Goal: Communication & Community: Answer question/provide support

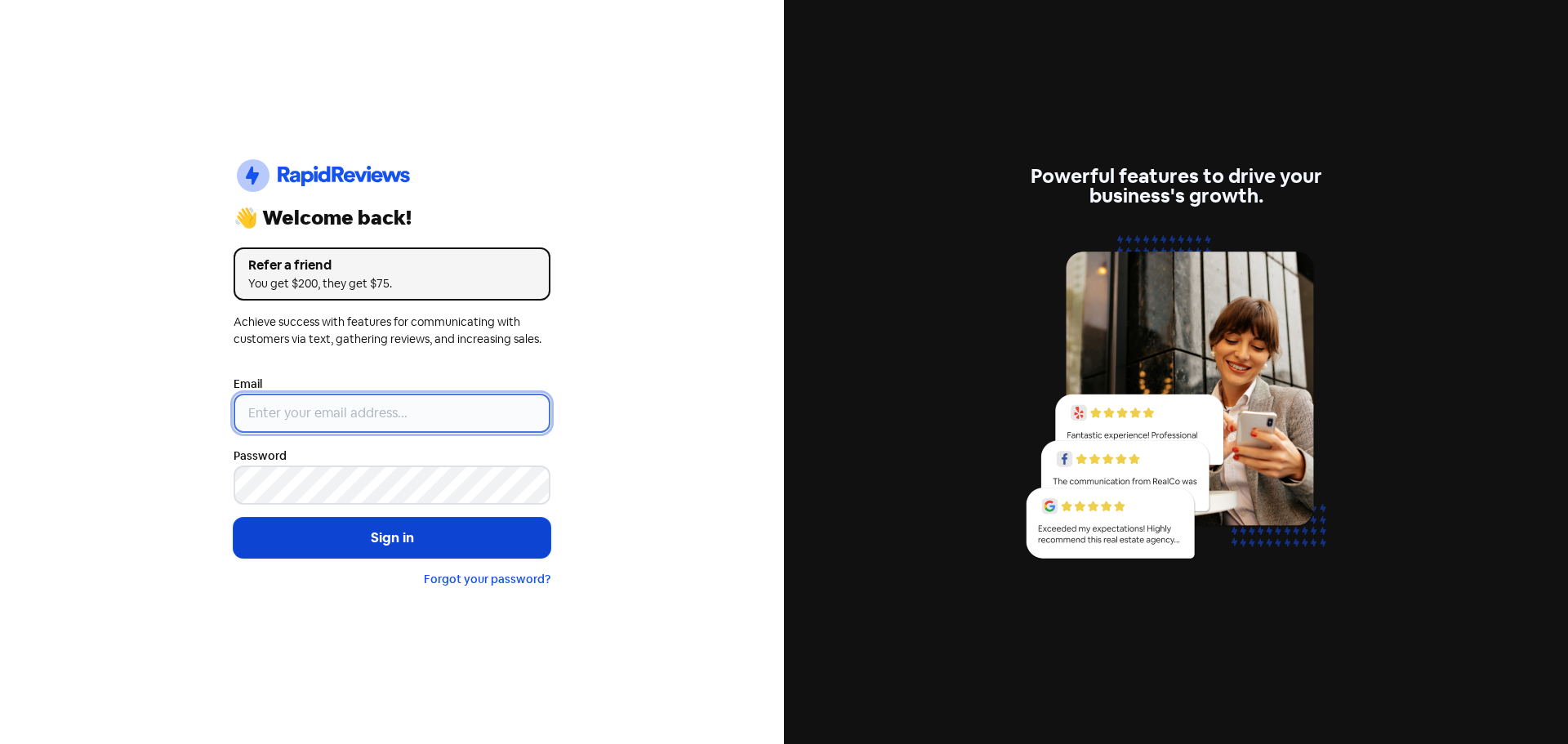
type input "[PERSON_NAME][EMAIL_ADDRESS][DOMAIN_NAME]"
click at [351, 531] on button "Sign in" at bounding box center [392, 538] width 317 height 41
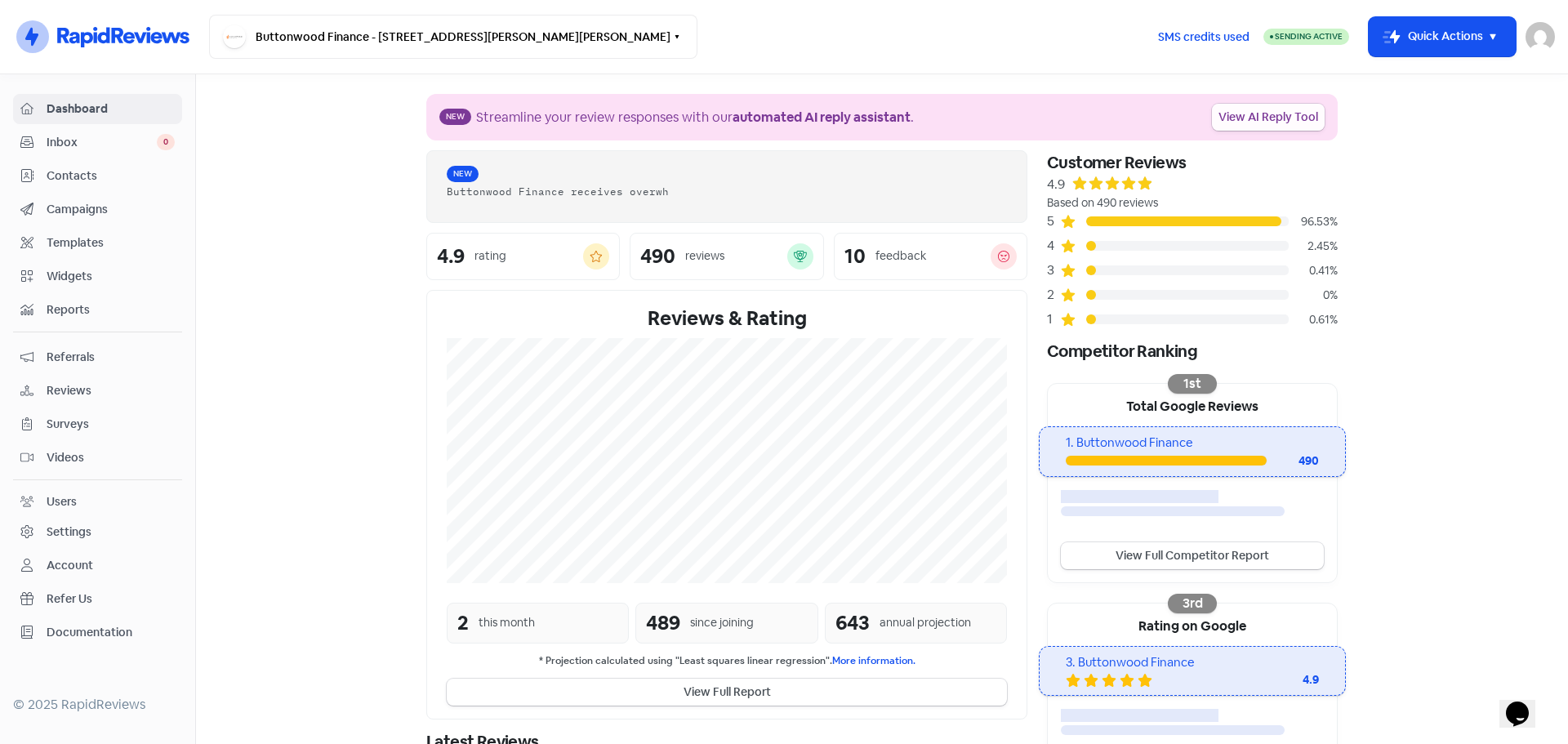
click at [1234, 124] on link "View AI Reply Tool" at bounding box center [1268, 117] width 112 height 27
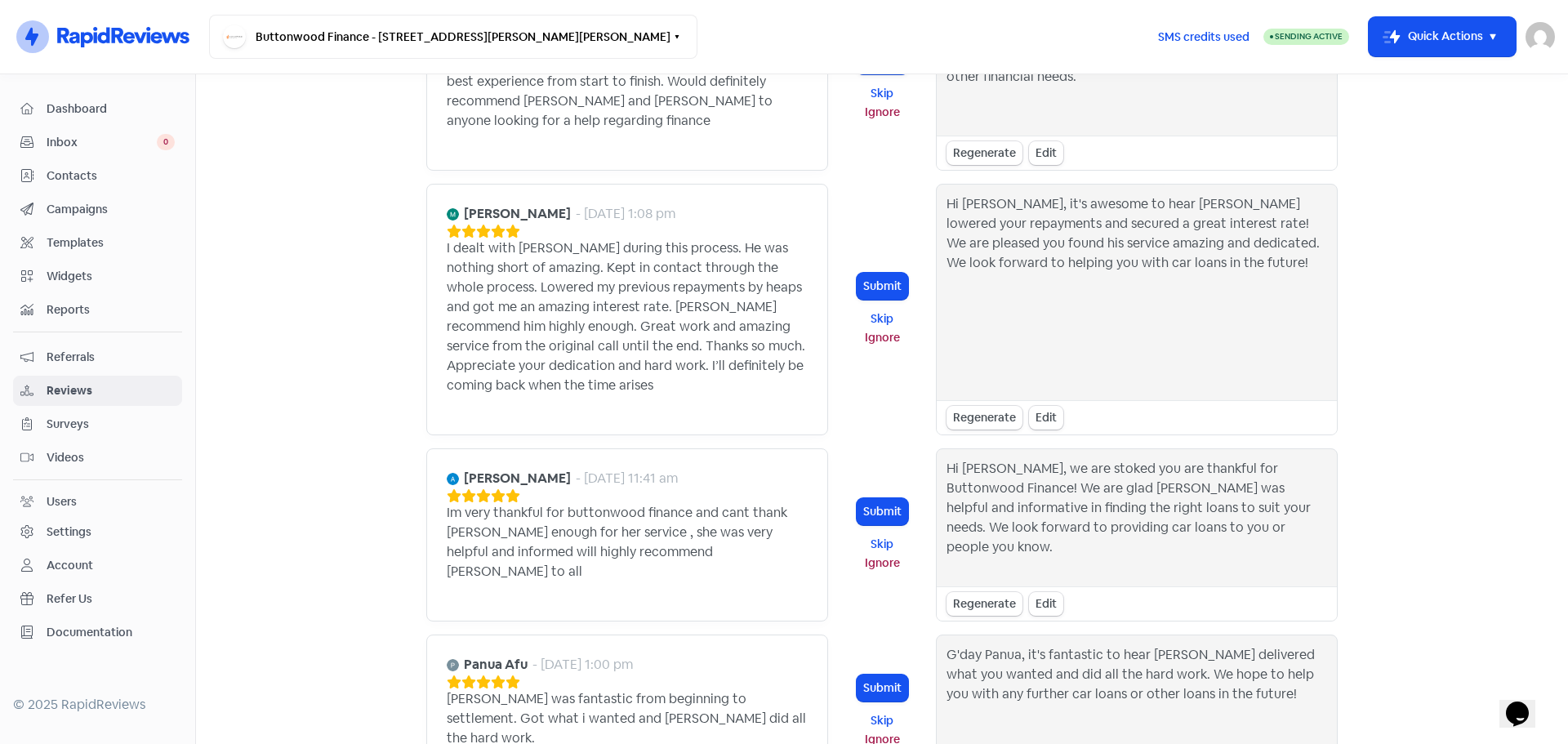
scroll to position [1841, 0]
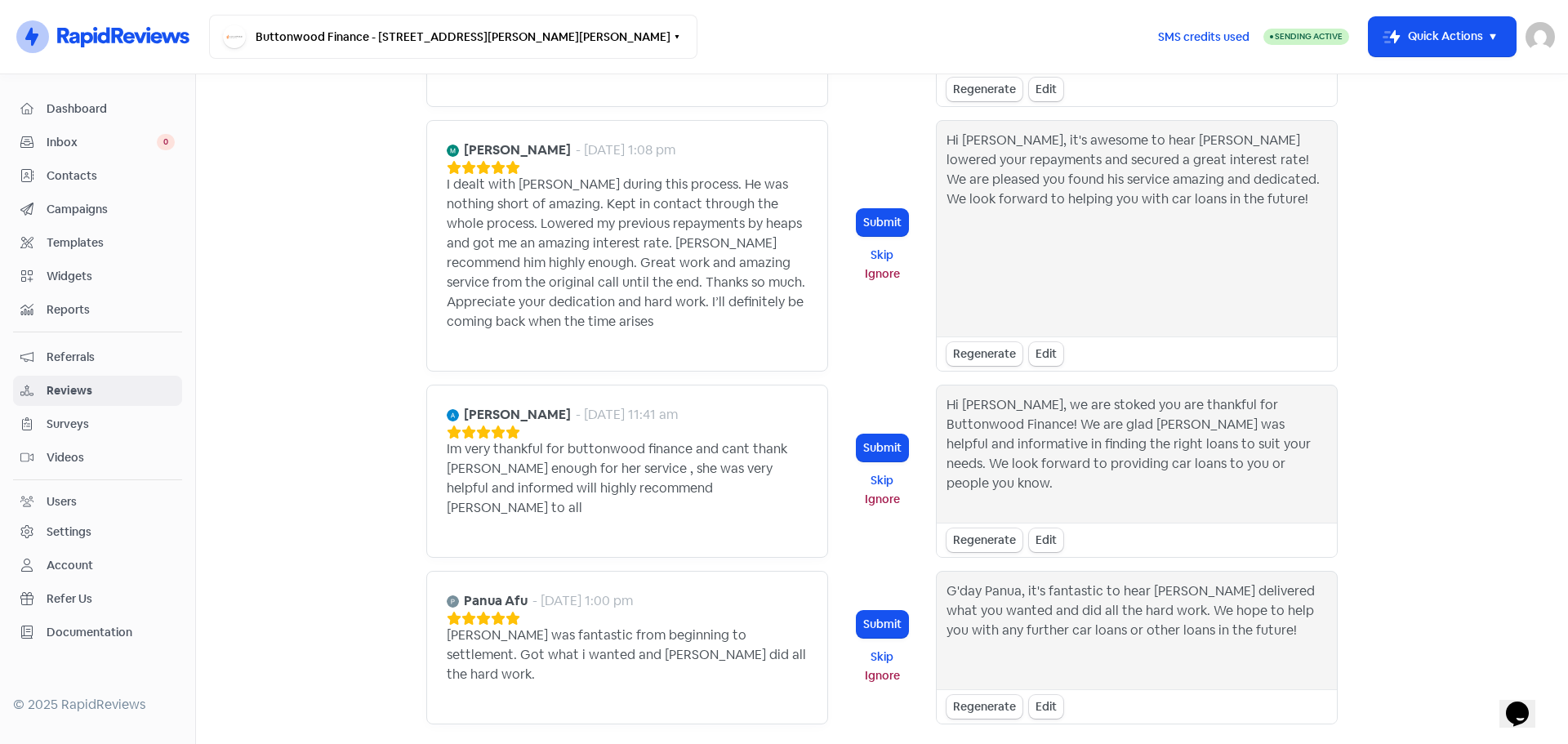
drag, startPoint x: 1044, startPoint y: 609, endPoint x: 999, endPoint y: 637, distance: 53.0
click at [986, 695] on div "Regenerate" at bounding box center [984, 707] width 76 height 24
click at [879, 611] on button "Submit" at bounding box center [883, 625] width 51 height 27
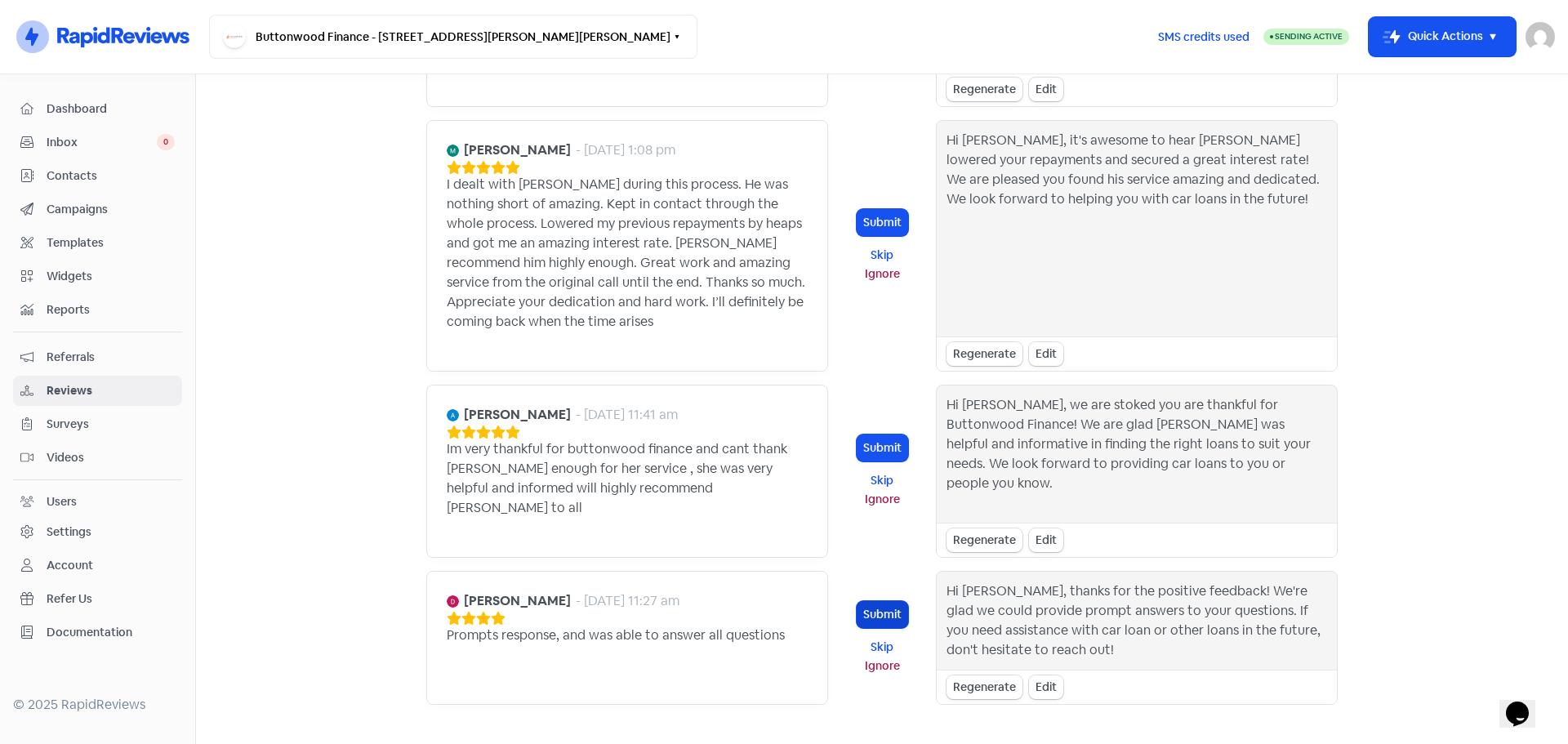
click at [861, 601] on button "Submit" at bounding box center [883, 615] width 51 height 27
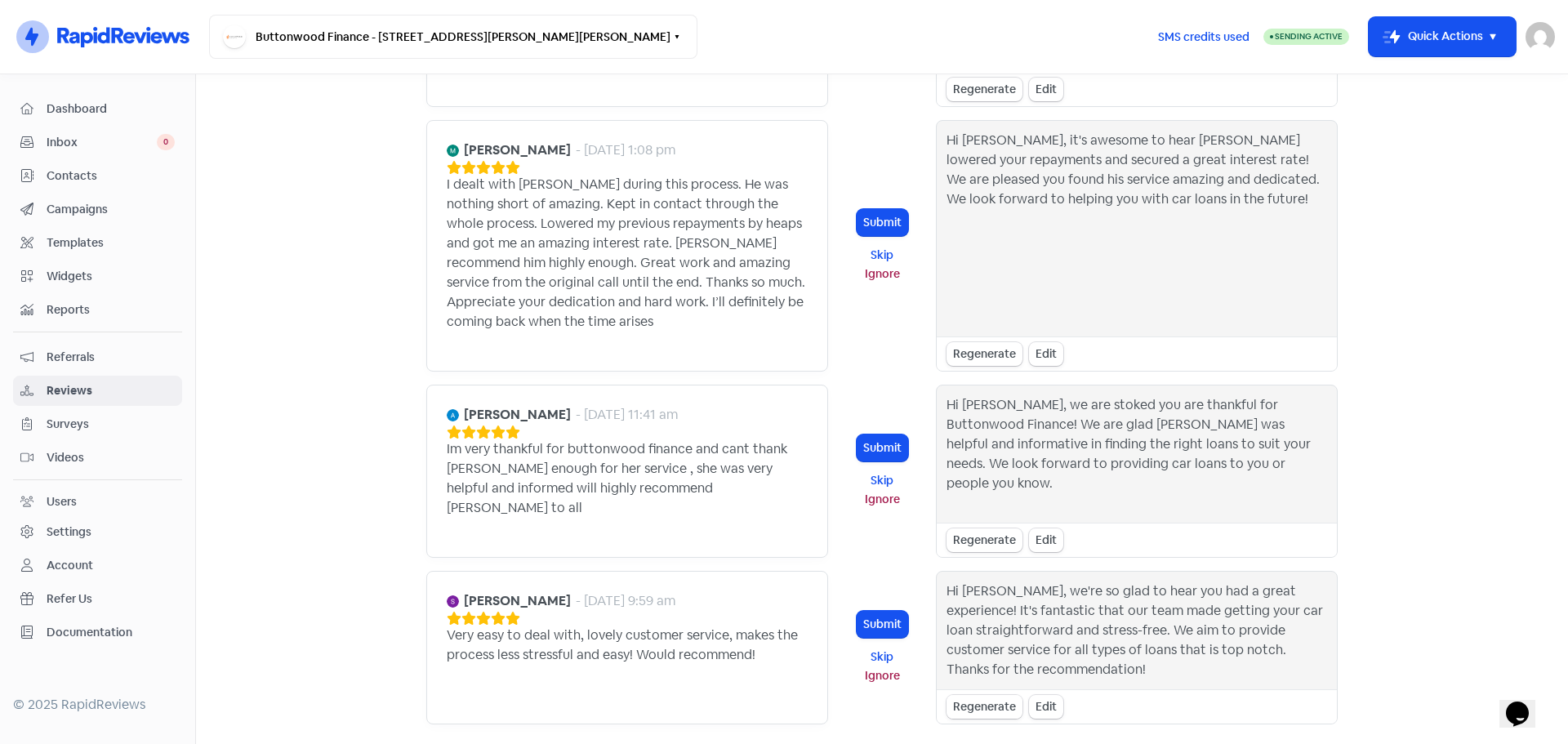
click at [997, 695] on div "Regenerate" at bounding box center [984, 707] width 76 height 24
click at [863, 601] on button "Submit" at bounding box center [883, 615] width 51 height 27
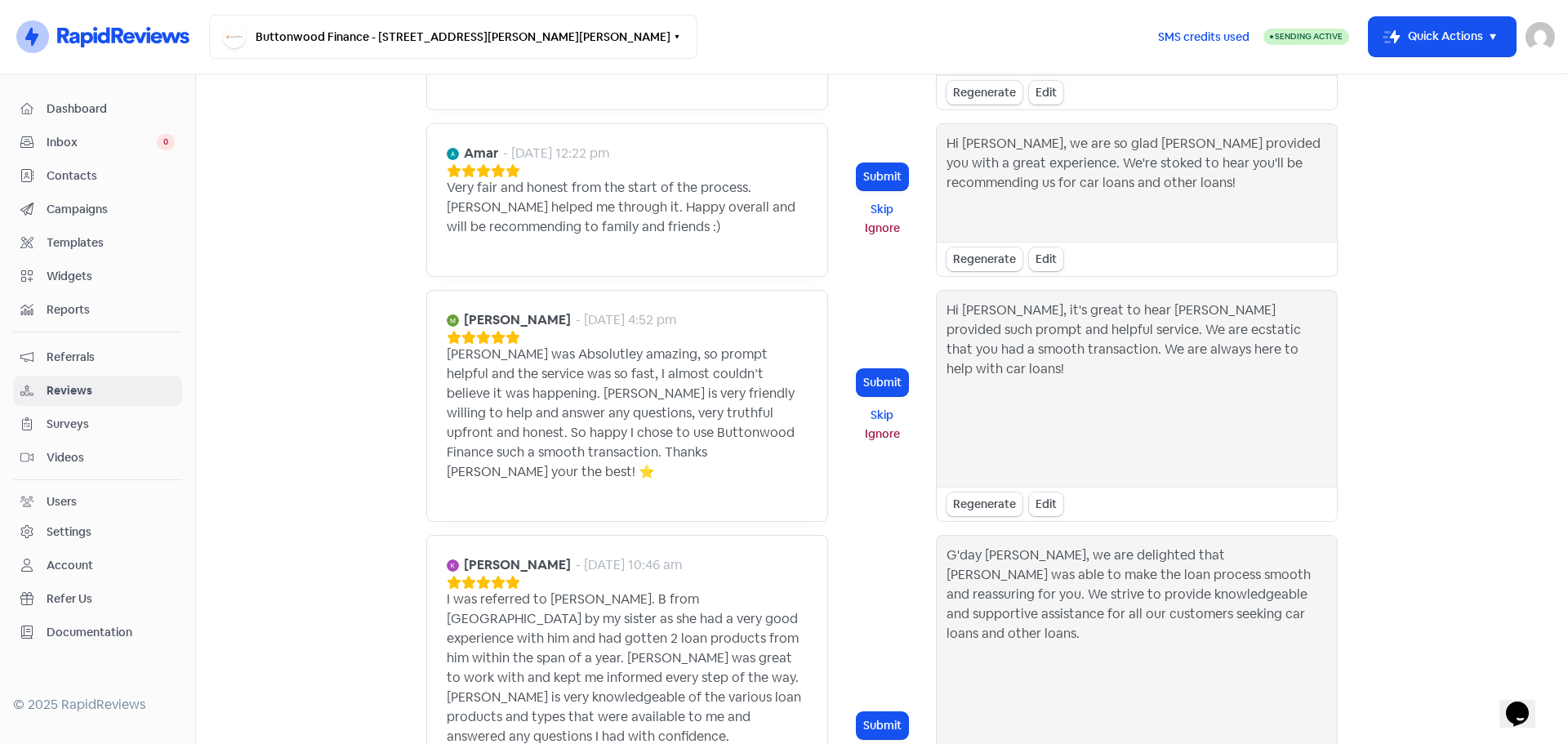
scroll to position [60, 0]
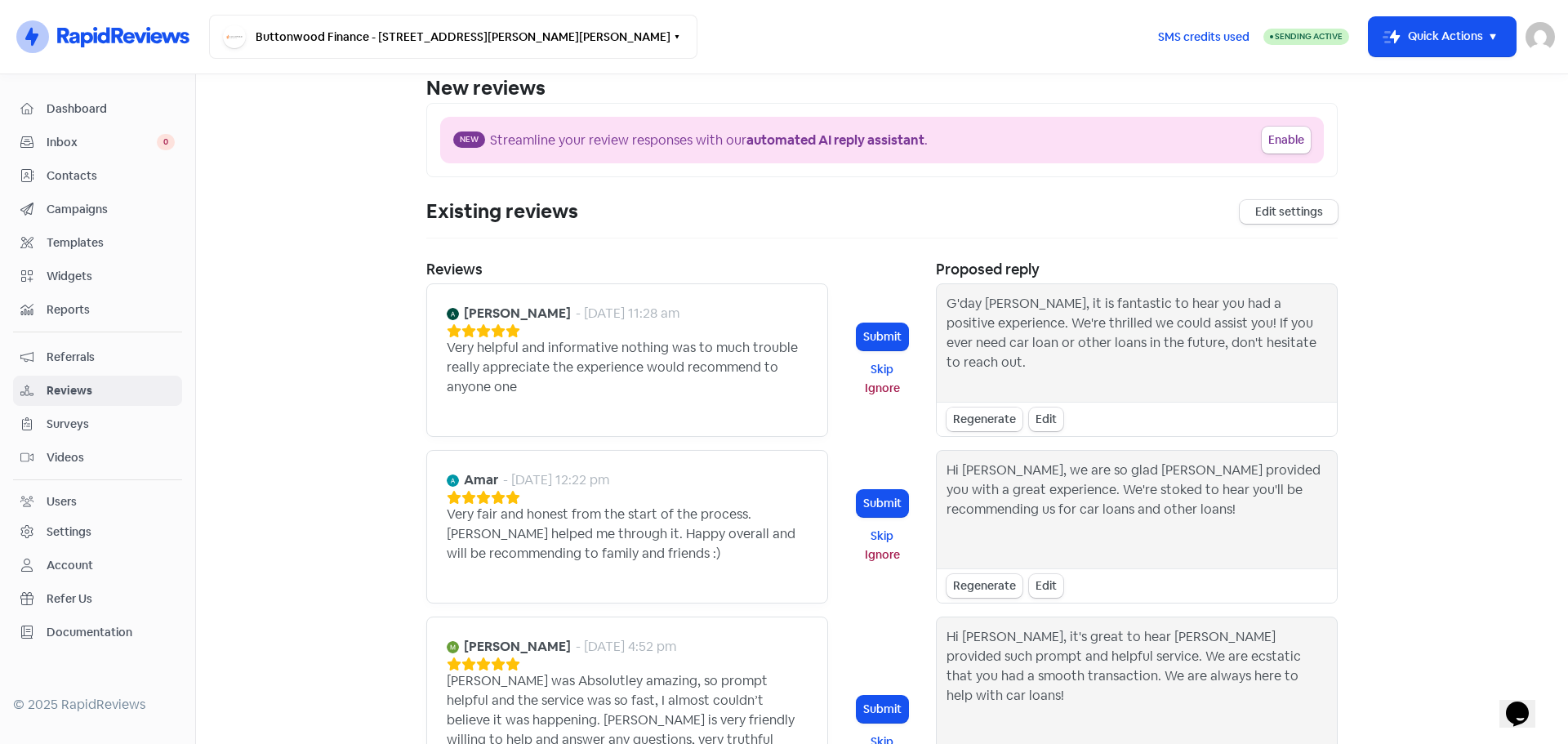
click at [967, 426] on div "Regenerate" at bounding box center [984, 420] width 76 height 24
click at [887, 334] on button "Submit" at bounding box center [883, 337] width 51 height 27
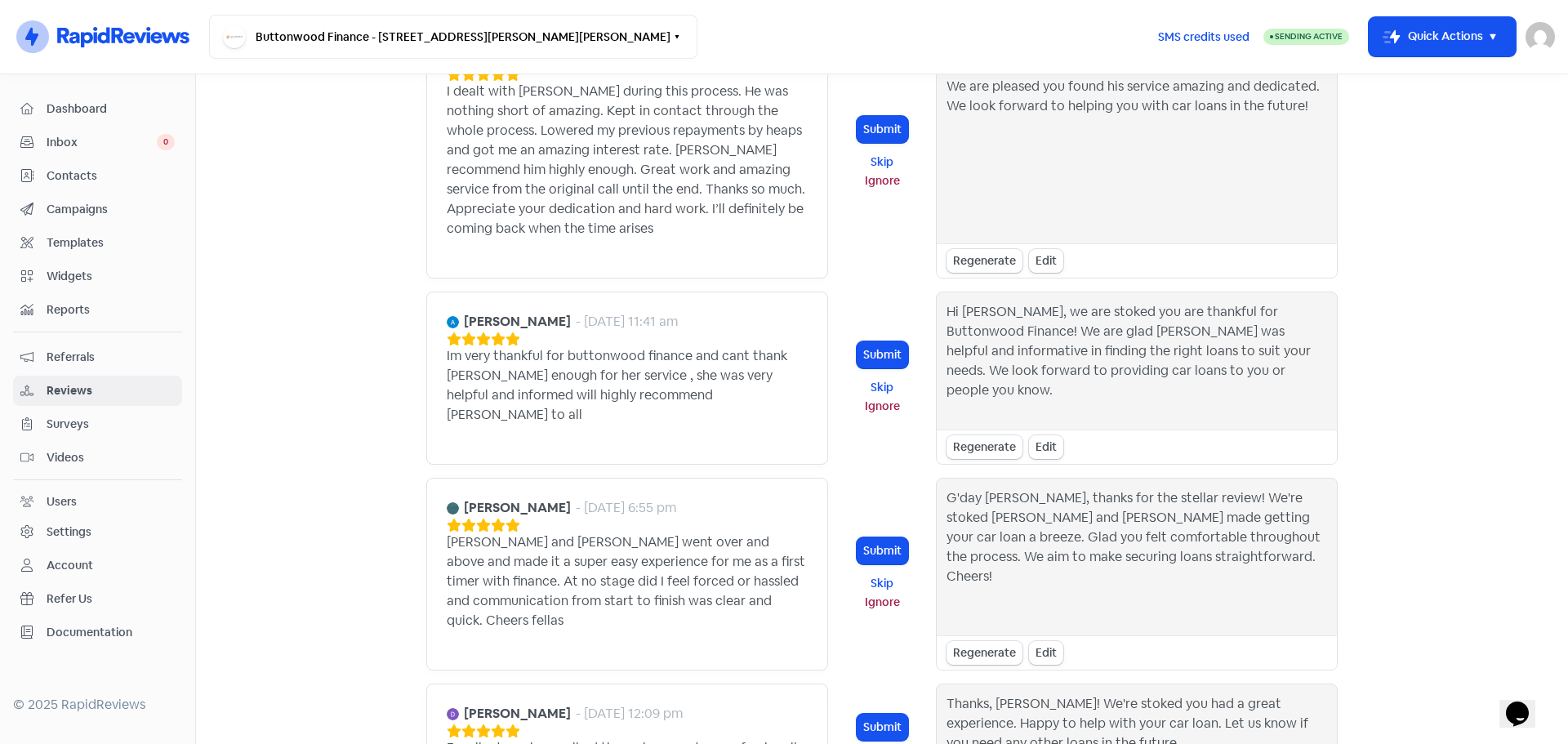
scroll to position [1861, 0]
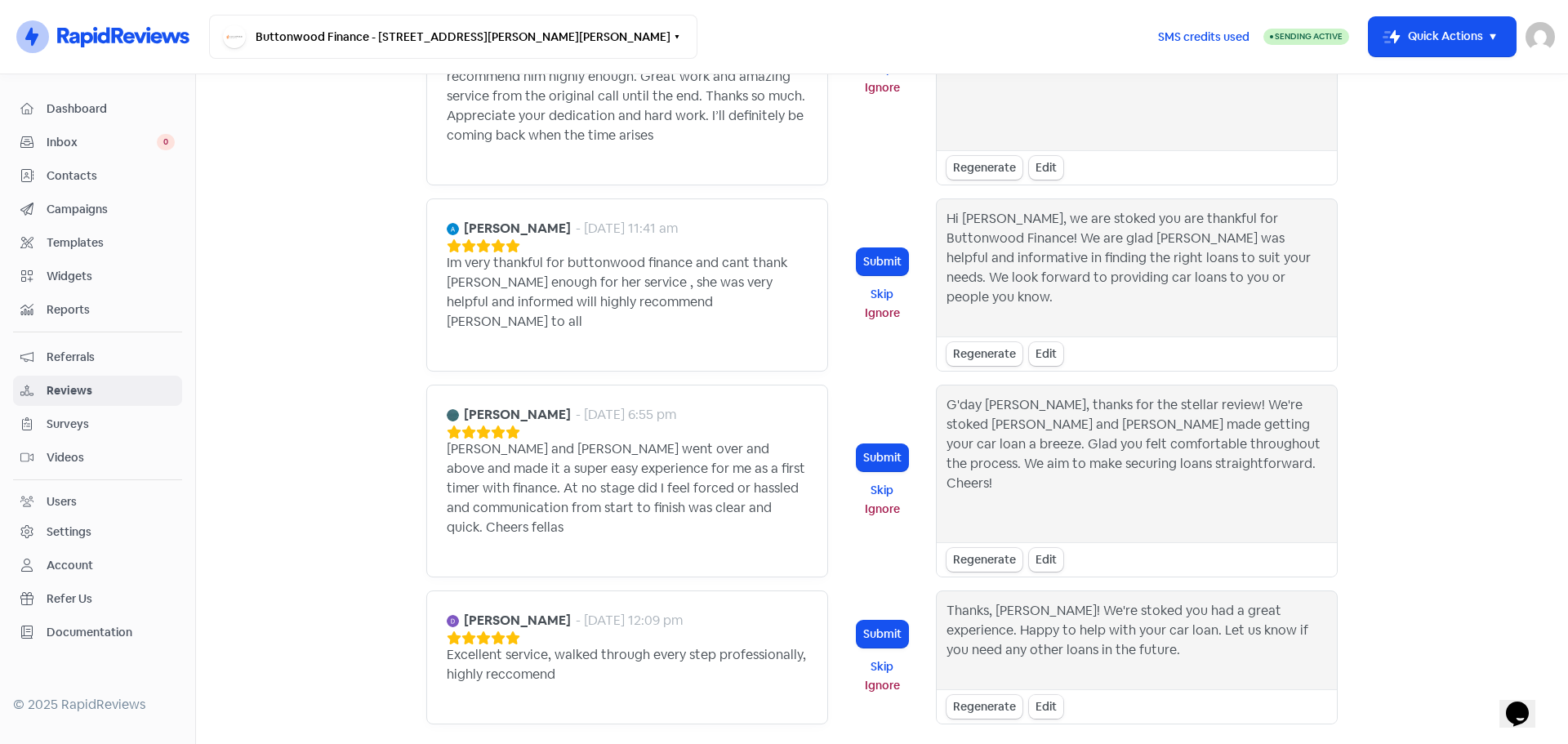
click at [1041, 695] on div "Edit" at bounding box center [1046, 707] width 34 height 24
click at [1088, 601] on textarea "Thanks, David! We're stoked you had a great experience. Happy to help with your…" at bounding box center [1136, 638] width 381 height 75
type textarea "Thanks, David! We're happy you had a great experience. Happy to help with your …"
click at [1021, 692] on button "Cancel" at bounding box center [1017, 706] width 50 height 27
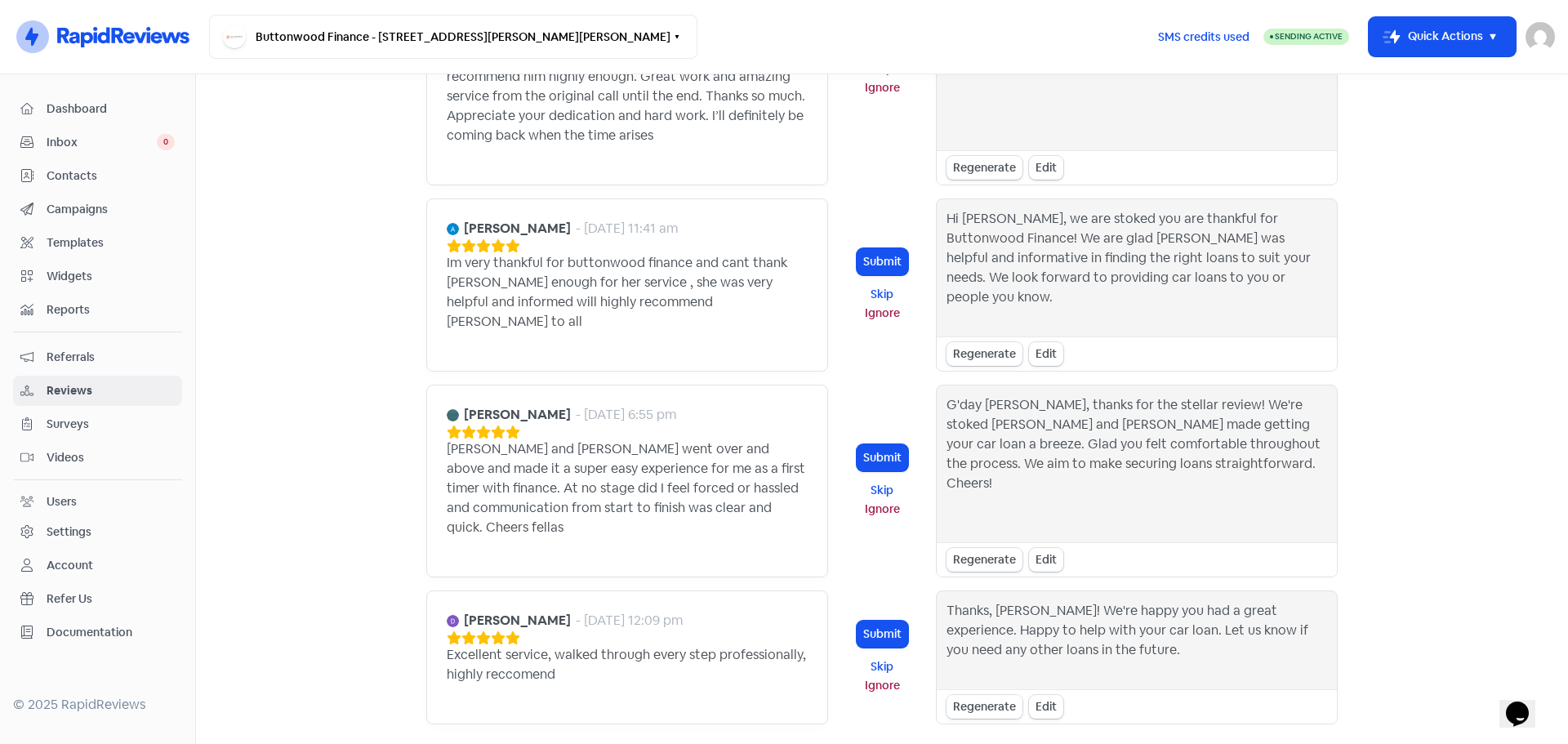
click at [981, 695] on div "Regenerate" at bounding box center [984, 707] width 76 height 24
click at [877, 621] on button "Submit" at bounding box center [883, 634] width 51 height 27
click at [886, 621] on button "Submit" at bounding box center [883, 634] width 51 height 27
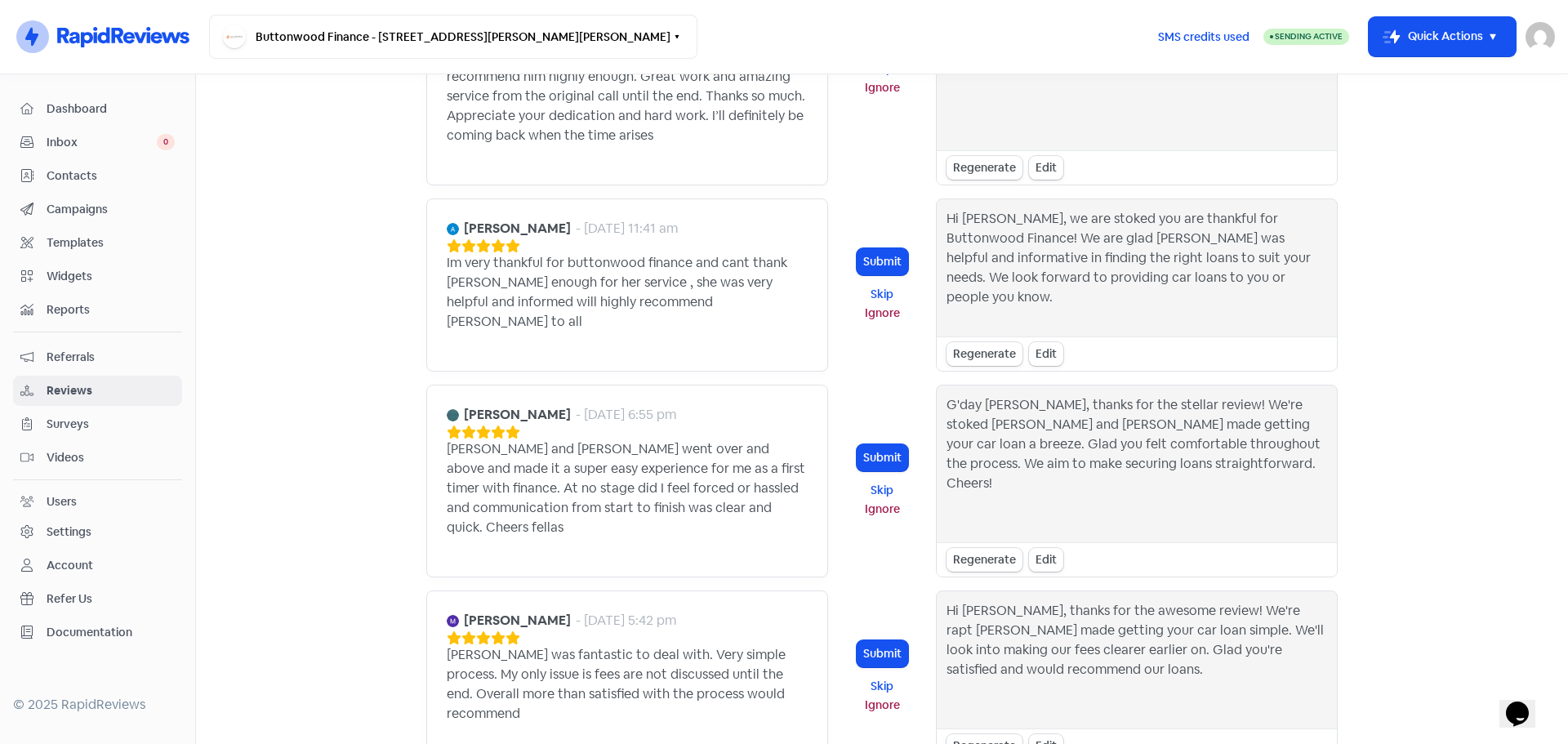
drag, startPoint x: 977, startPoint y: 626, endPoint x: 1102, endPoint y: 618, distance: 125.3
click at [1106, 591] on div "Hi Mark, thanks for the awesome review! We're rapt Lucus made getting your car …" at bounding box center [1137, 677] width 402 height 173
click at [1037, 735] on div "Edit" at bounding box center [1046, 747] width 34 height 24
click at [1201, 601] on textarea "Hi Mark, thanks for the awesome review! We're rapt Lucus made getting your car …" at bounding box center [1136, 658] width 381 height 114
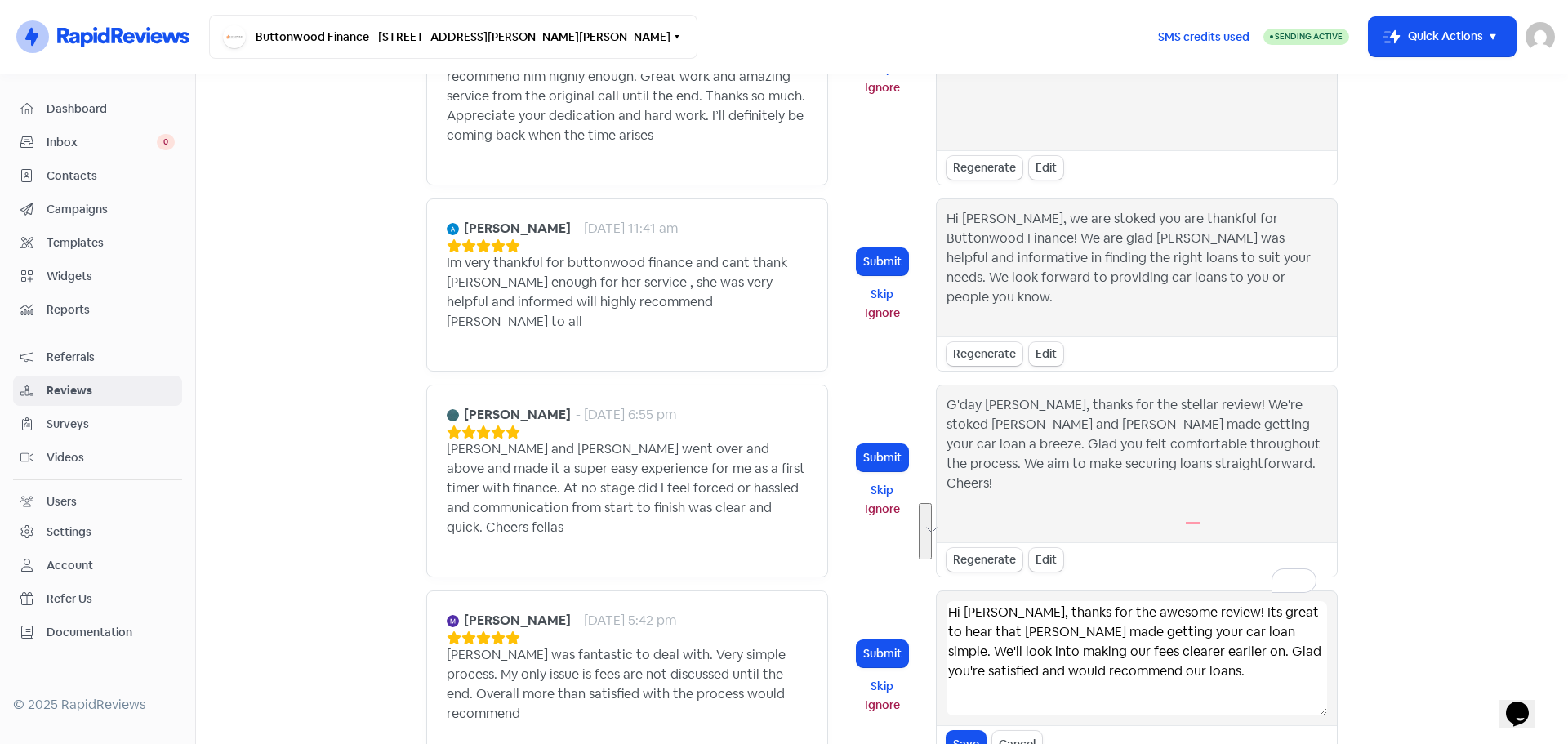
drag, startPoint x: 1187, startPoint y: 531, endPoint x: 1204, endPoint y: 567, distance: 39.8
click at [1204, 601] on textarea "Hi Mark, thanks for the awesome review! Its great to hear that Lucus made getti…" at bounding box center [1136, 658] width 381 height 114
type textarea "Hi Mark, thanks for the awesome review! Its great to hear that Lucus made getti…"
click at [890, 640] on button "Submit" at bounding box center [883, 654] width 51 height 27
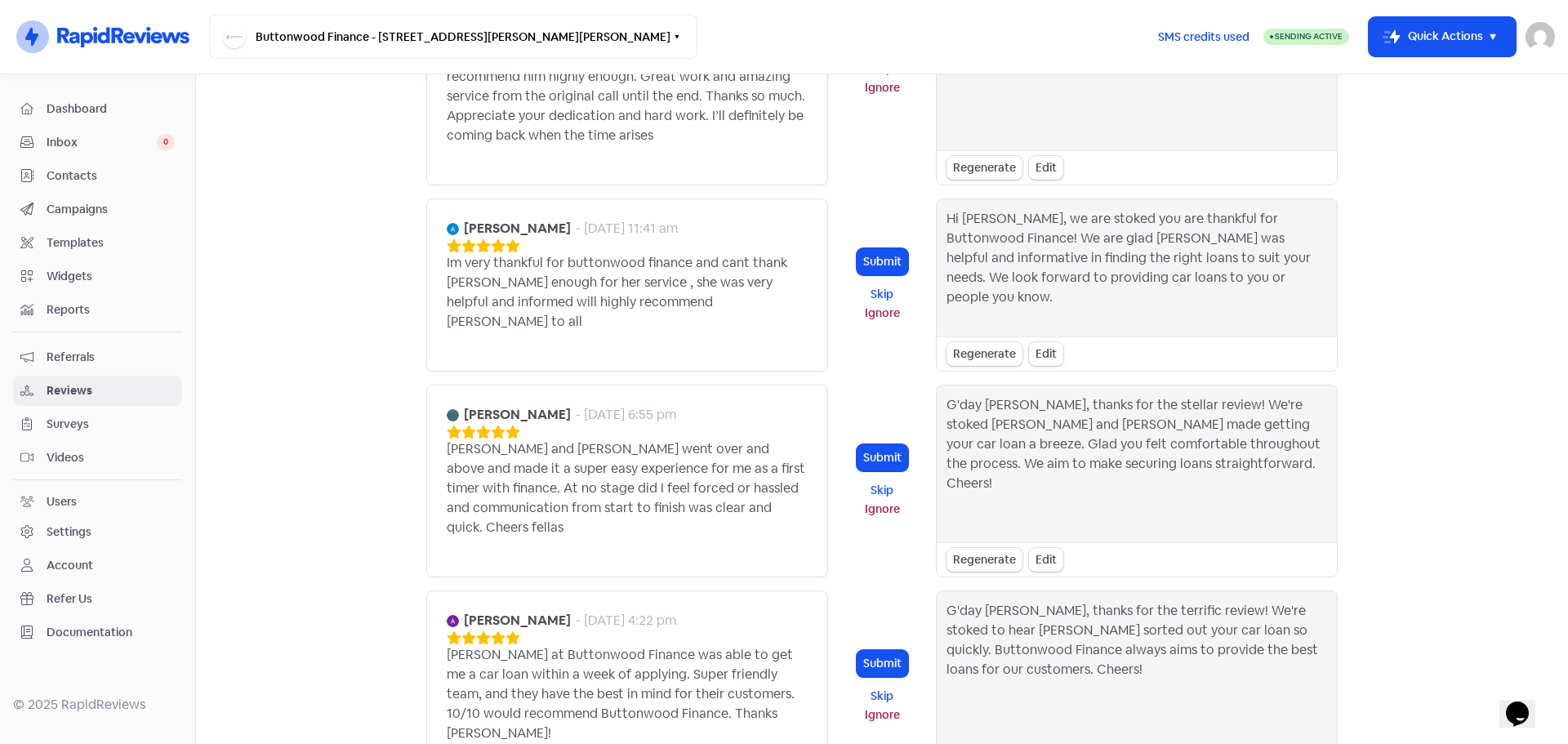
click at [898, 650] on button "Submit" at bounding box center [883, 664] width 51 height 27
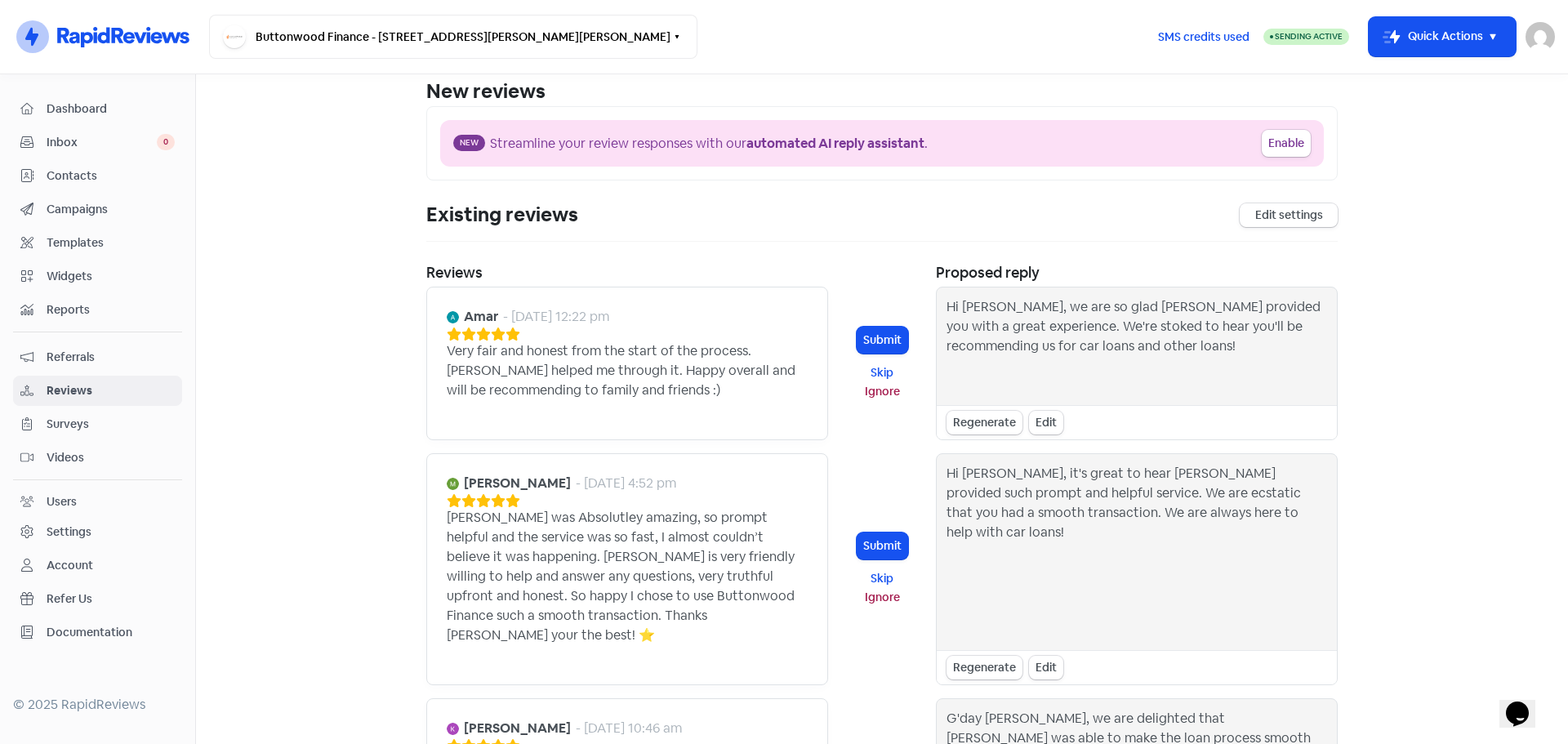
scroll to position [0, 0]
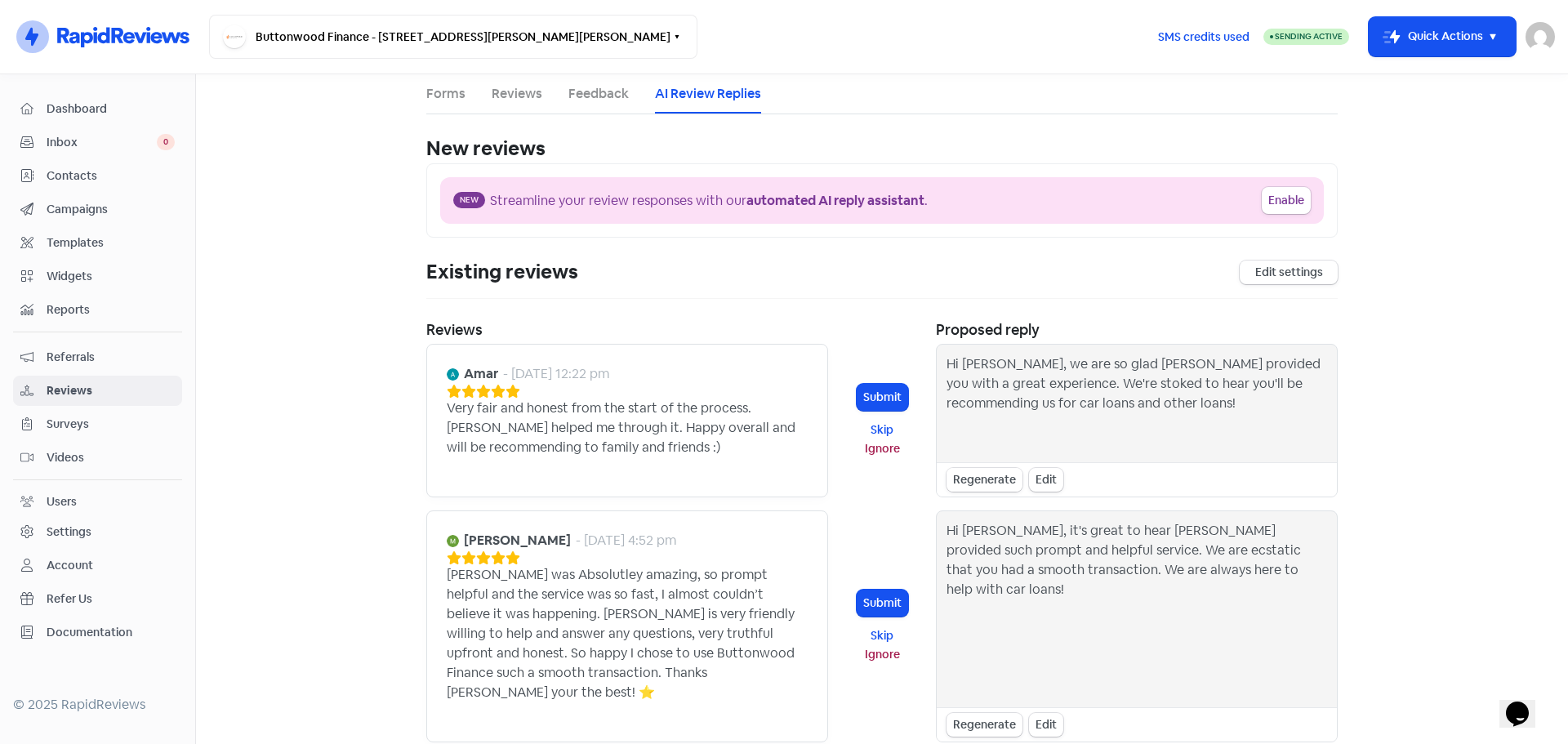
click at [994, 483] on div "Regenerate" at bounding box center [984, 480] width 76 height 24
click at [881, 392] on button "Submit" at bounding box center [883, 398] width 51 height 27
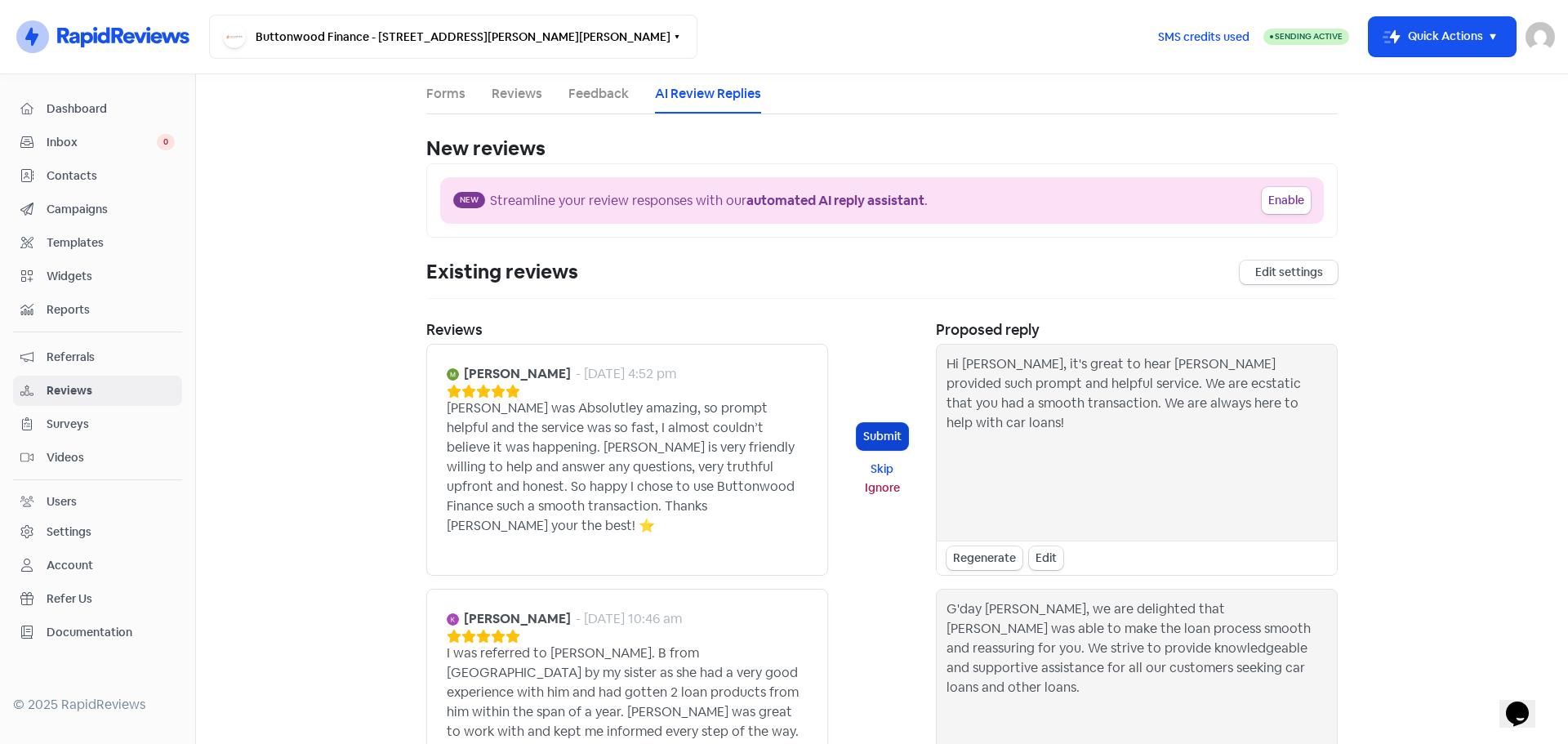
click at [885, 426] on button "Submit" at bounding box center [883, 437] width 51 height 27
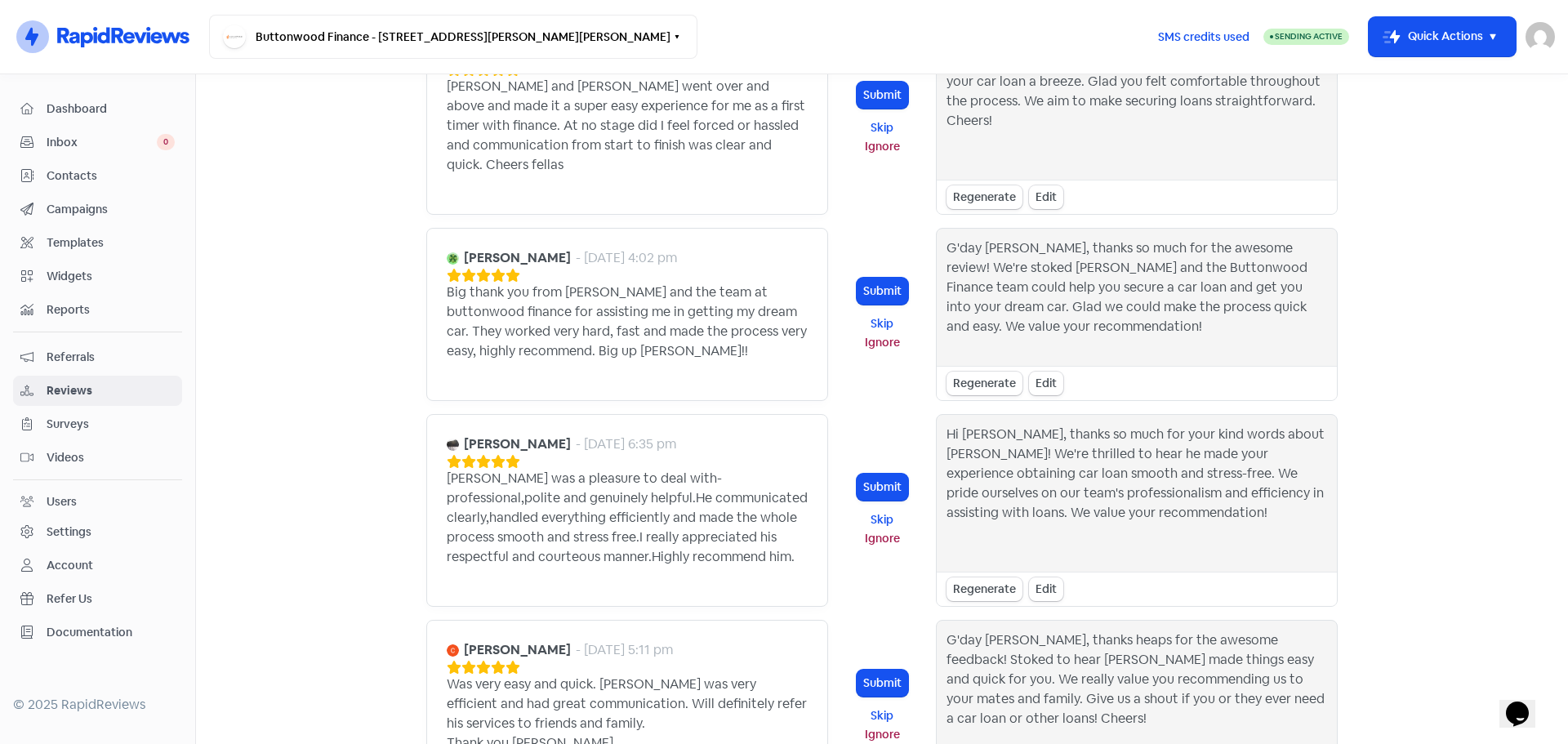
scroll to position [1920, 0]
